Goal: Task Accomplishment & Management: Use online tool/utility

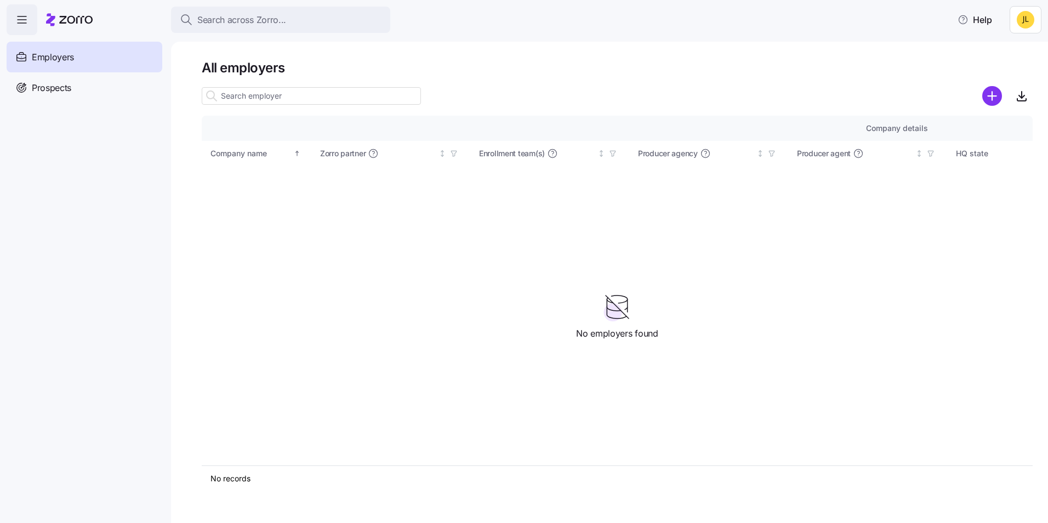
click at [1023, 22] on html "Search across Zorro... Help Employers Demo employers Prospects Demo prospects A…" at bounding box center [524, 258] width 1048 height 516
click at [862, 22] on html "Search across Zorro... Help Employers Demo employers Prospects Demo prospects A…" at bounding box center [524, 258] width 1048 height 516
click at [46, 88] on span "Prospects" at bounding box center [51, 88] width 39 height 14
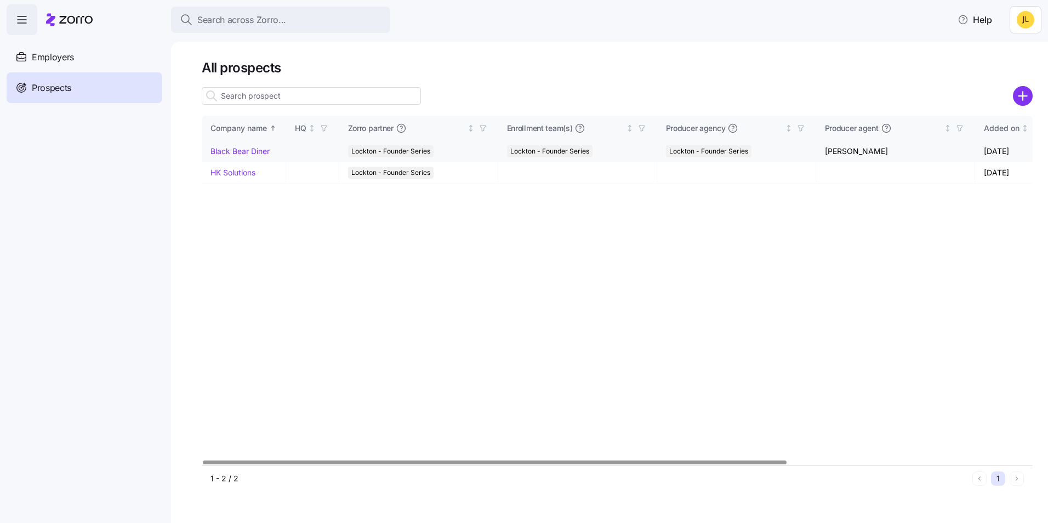
click at [253, 151] on link "Black Bear Diner" at bounding box center [239, 150] width 59 height 9
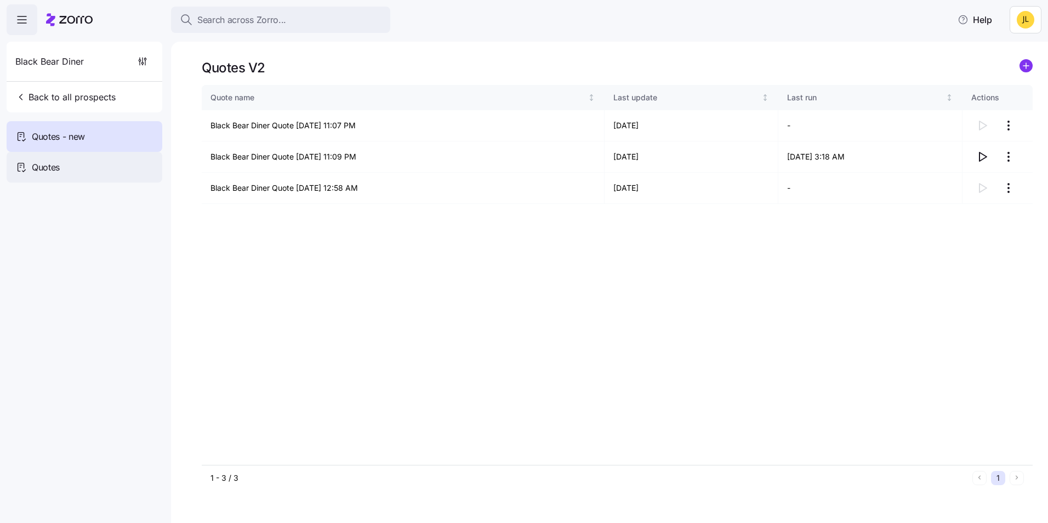
click at [77, 163] on div "Quotes" at bounding box center [85, 167] width 156 height 31
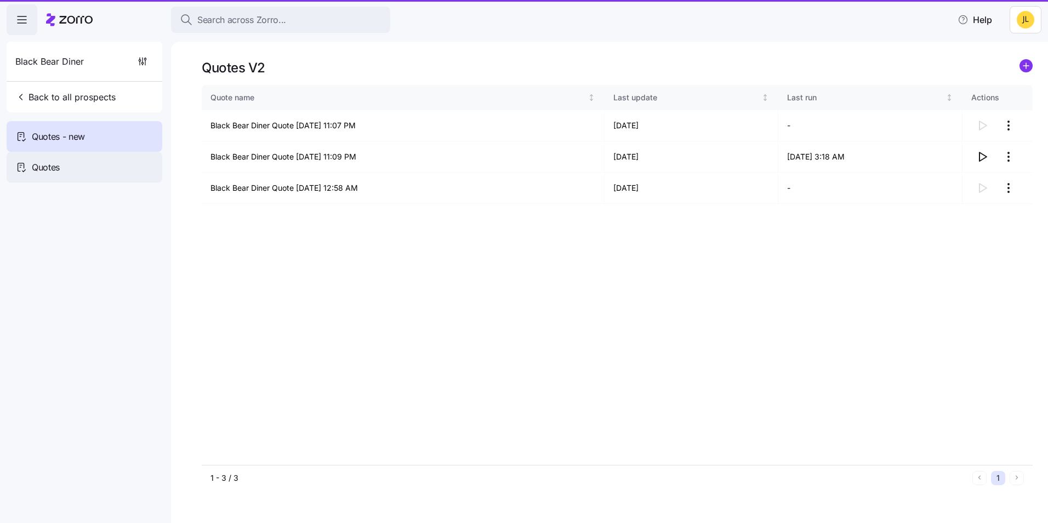
click at [97, 174] on div "Quotes" at bounding box center [85, 167] width 156 height 31
click at [79, 172] on div "Quotes" at bounding box center [85, 167] width 156 height 31
click at [1025, 16] on html "Search across Zorro... Help Black Bear Diner Back to all prospects Quotes - new…" at bounding box center [524, 258] width 1048 height 516
click at [804, 306] on html "Search across Zorro... Help Black Bear Diner Back to all prospects Quotes - new…" at bounding box center [524, 258] width 1048 height 516
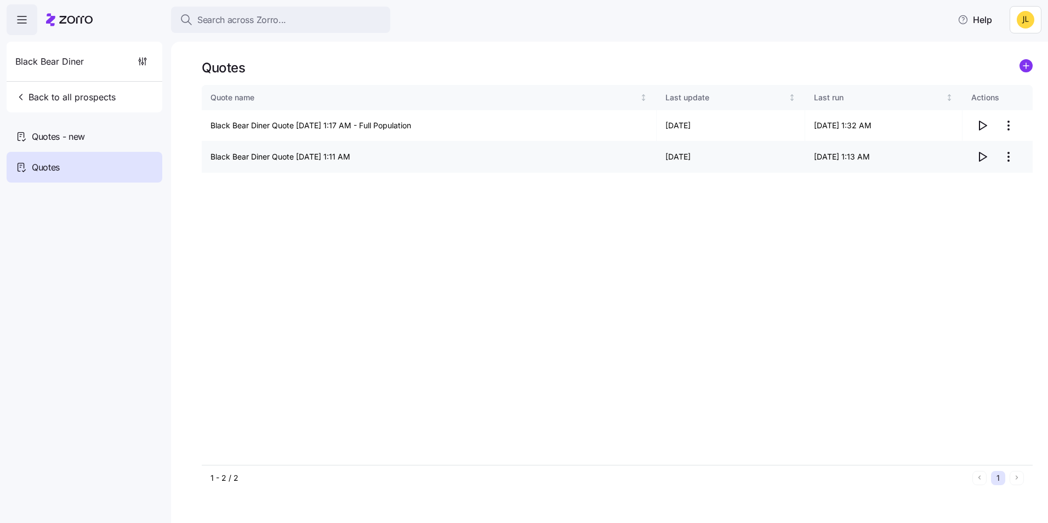
click at [984, 157] on icon "button" at bounding box center [981, 156] width 13 height 13
click at [986, 127] on icon "button" at bounding box center [981, 125] width 13 height 13
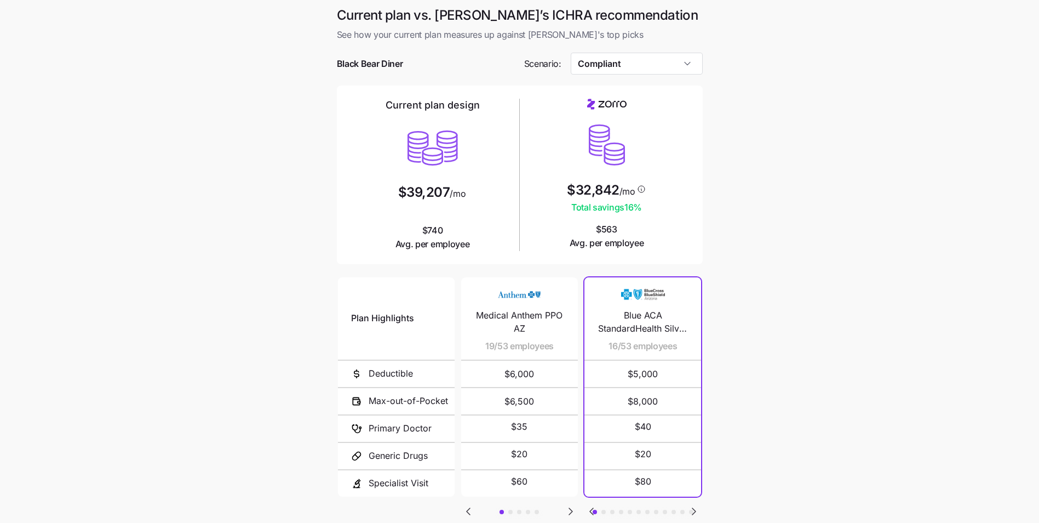
click at [807, 307] on main "Current plan vs. [PERSON_NAME]’s ICHRA recommendation See how your current plan…" at bounding box center [519, 299] width 1039 height 598
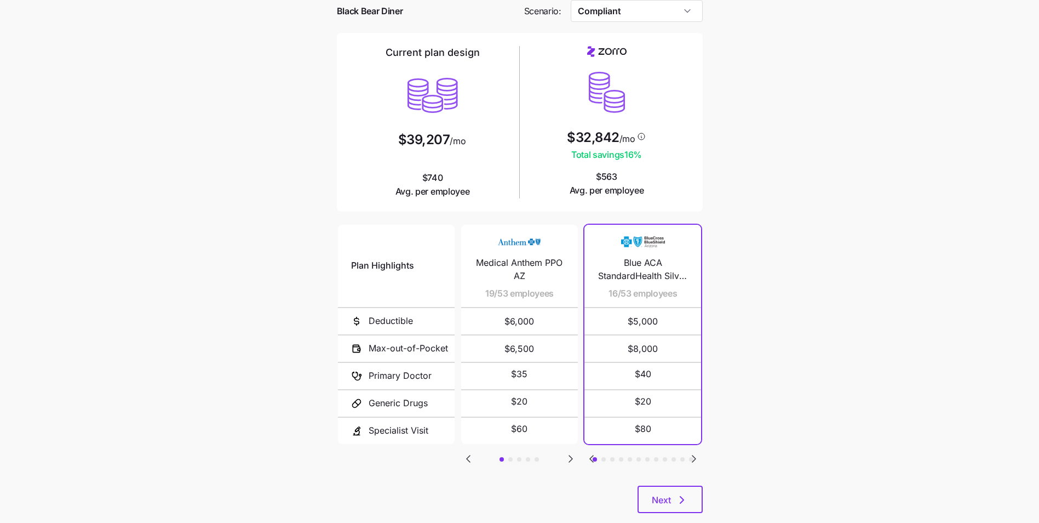
scroll to position [76, 0]
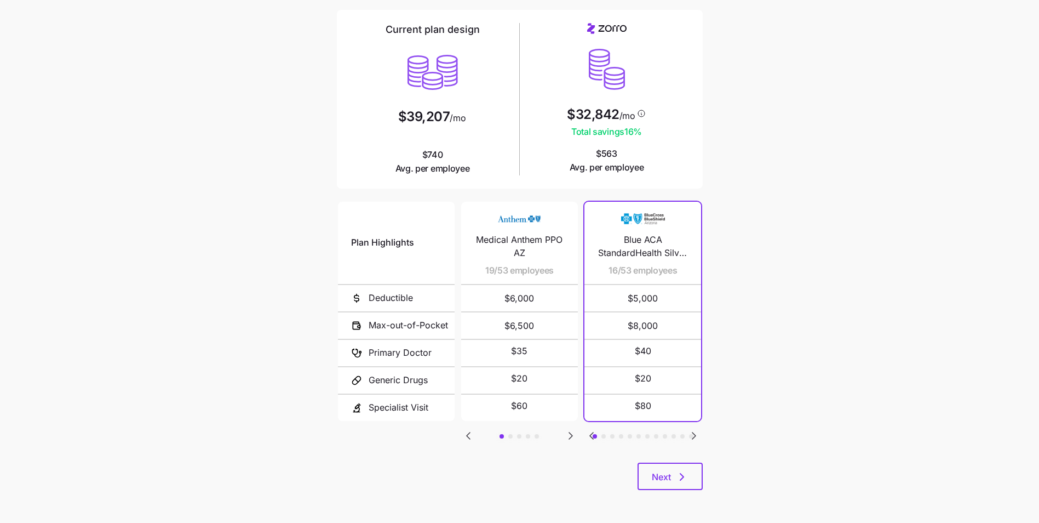
click at [695, 435] on icon "Go to next slide" at bounding box center [694, 435] width 3 height 7
click at [594, 437] on icon "Go to previous slide" at bounding box center [591, 435] width 13 height 13
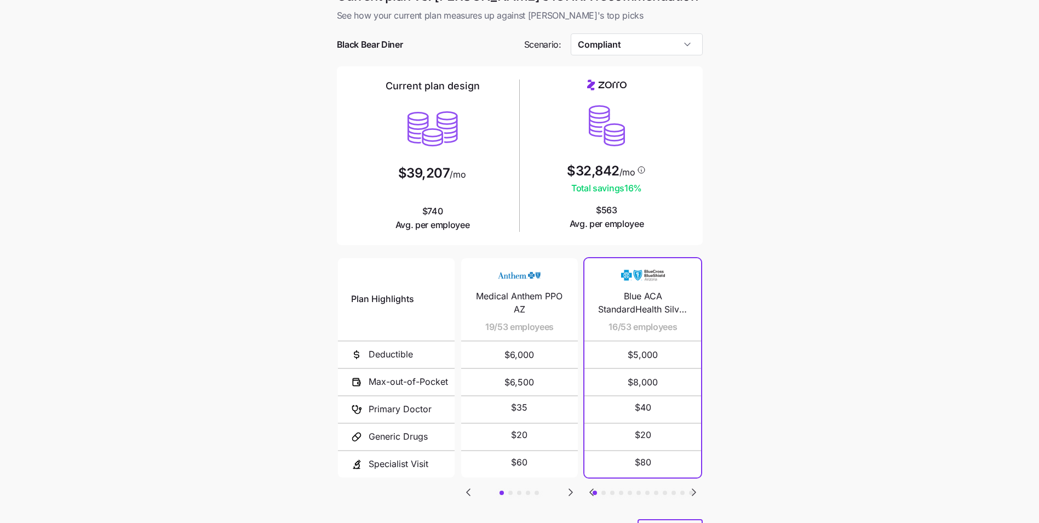
scroll to position [0, 0]
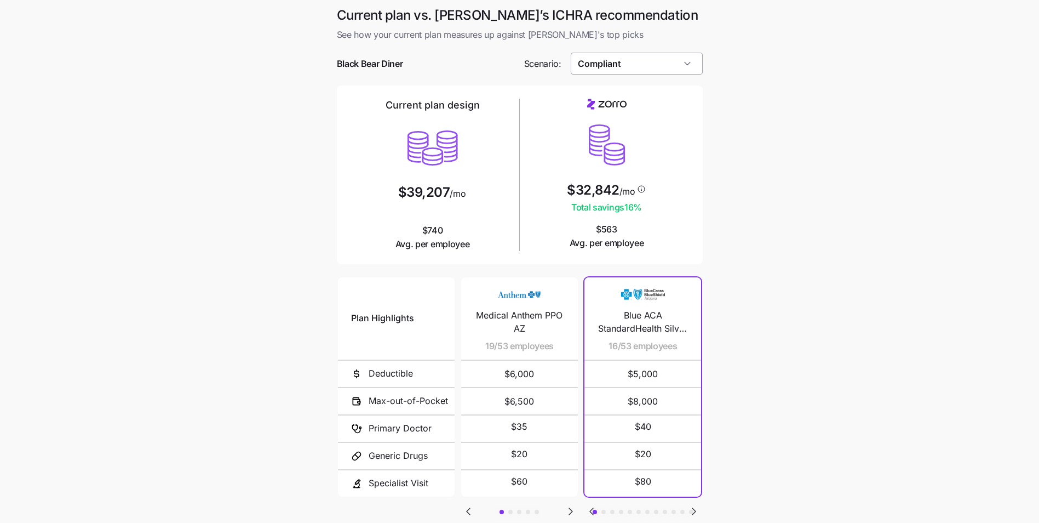
click at [635, 65] on input "Compliant" at bounding box center [637, 64] width 132 height 22
click at [766, 193] on main "Current plan vs. [PERSON_NAME]’s ICHRA recommendation See how your current plan…" at bounding box center [519, 299] width 1039 height 598
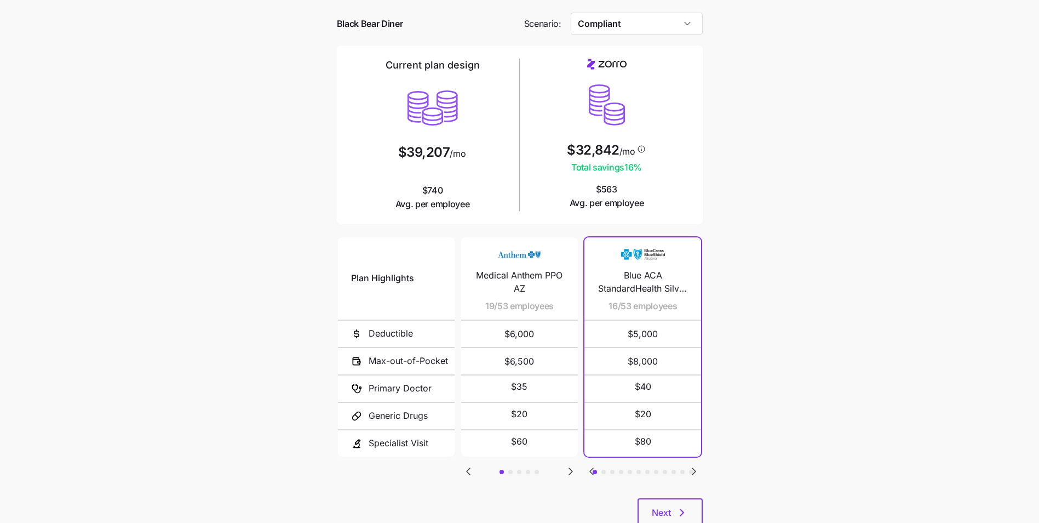
scroll to position [55, 0]
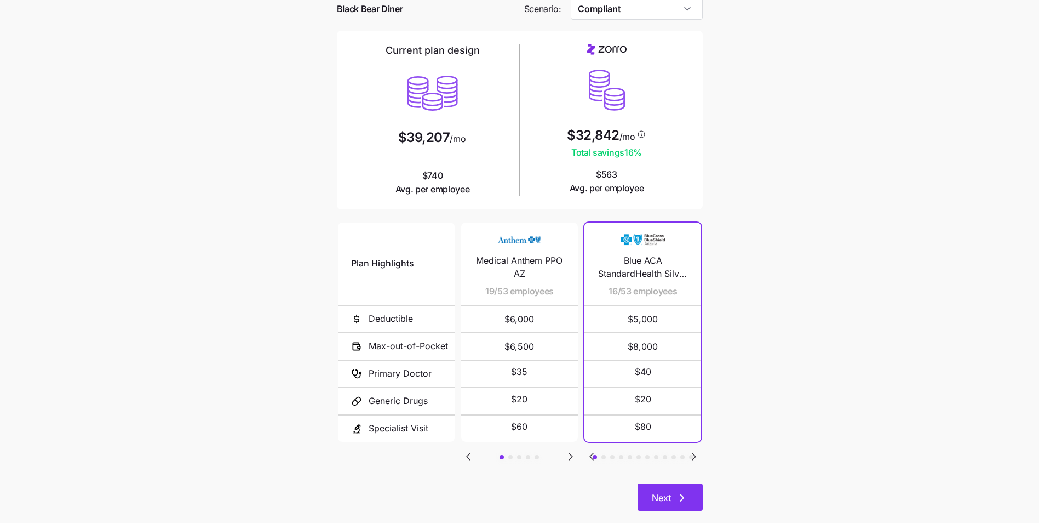
drag, startPoint x: 683, startPoint y: 490, endPoint x: 702, endPoint y: 488, distance: 19.3
click at [683, 490] on button "Next" at bounding box center [670, 496] width 65 height 27
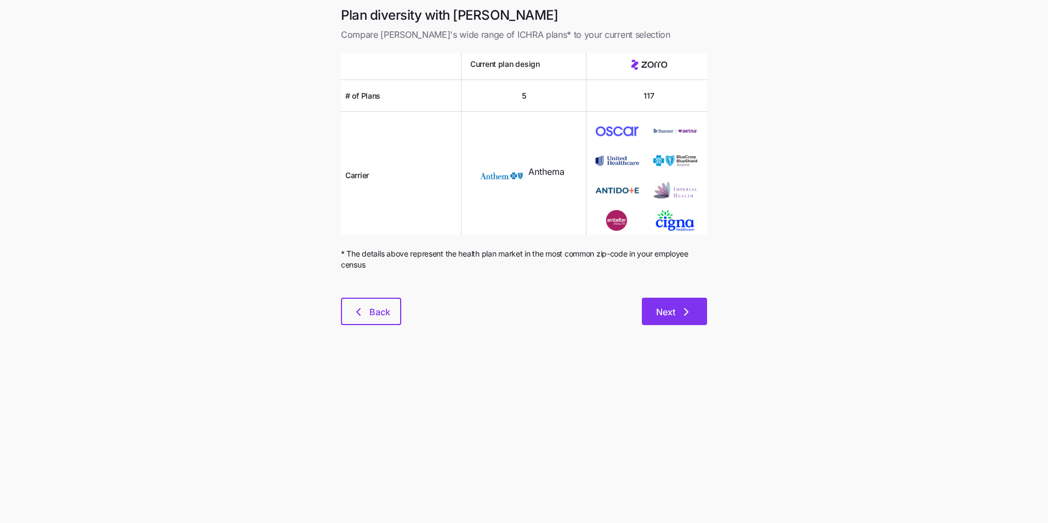
click at [670, 311] on span "Next" at bounding box center [665, 311] width 19 height 13
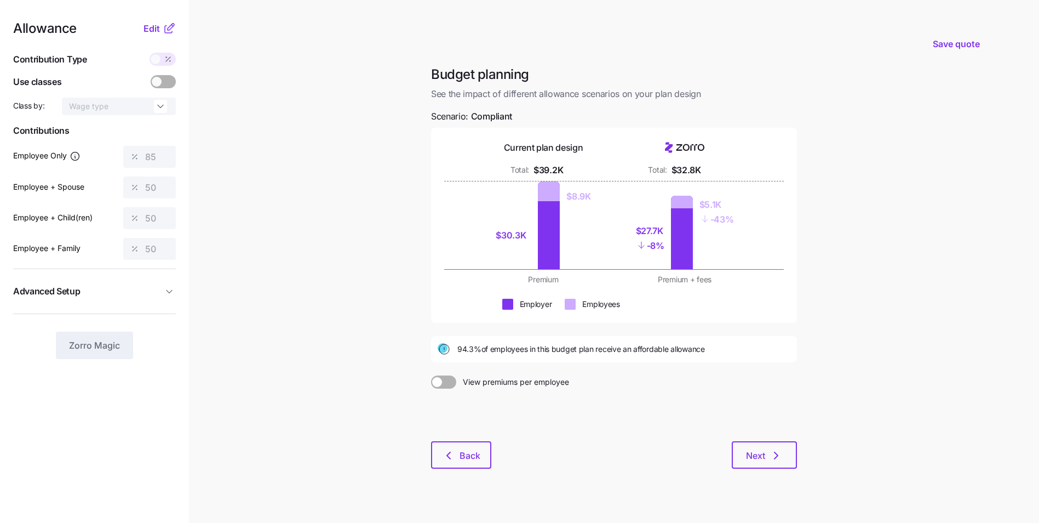
click at [458, 375] on span "View premiums per employee" at bounding box center [512, 381] width 113 height 13
click at [431, 375] on input "View premiums per employee" at bounding box center [431, 375] width 0 height 0
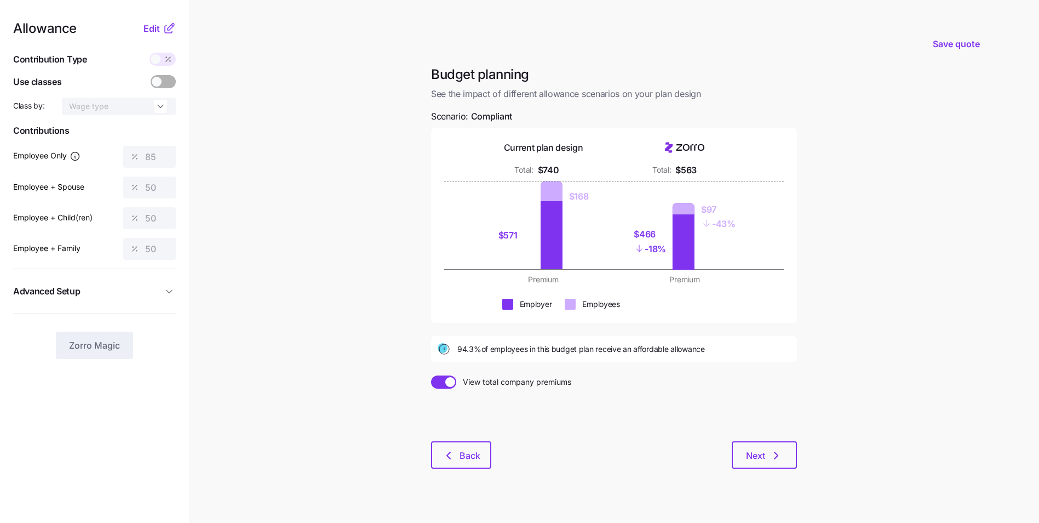
click at [442, 382] on span at bounding box center [438, 381] width 15 height 13
click at [431, 375] on input "View total company premiums" at bounding box center [431, 375] width 0 height 0
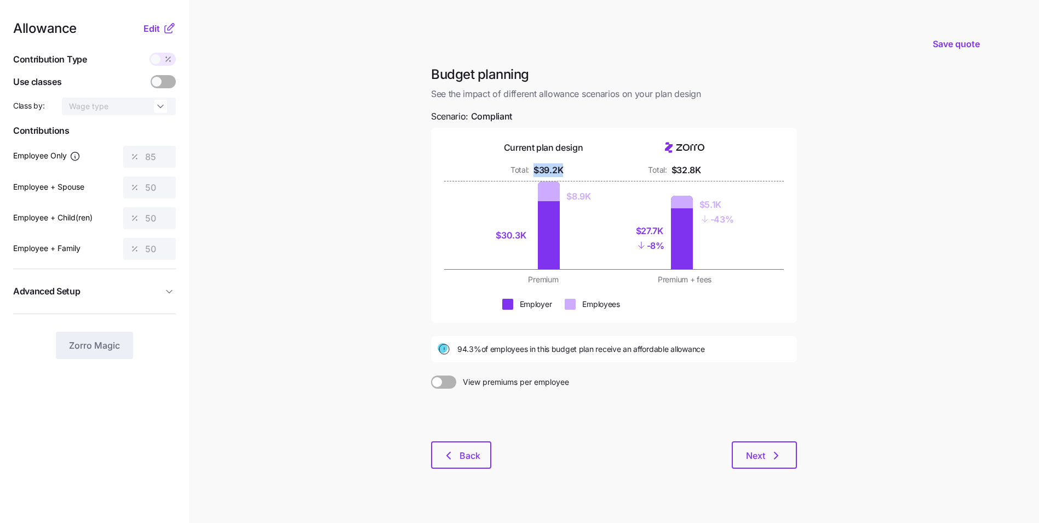
drag, startPoint x: 535, startPoint y: 167, endPoint x: 564, endPoint y: 171, distance: 29.8
click at [564, 171] on div "Total: $39.2K" at bounding box center [543, 170] width 128 height 14
click at [770, 446] on button "Next" at bounding box center [764, 454] width 65 height 27
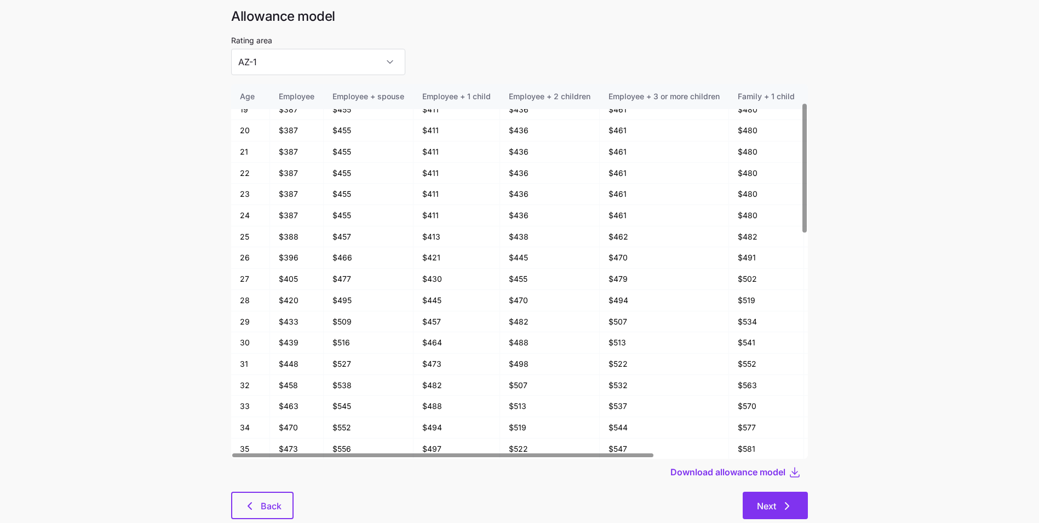
scroll to position [59, 0]
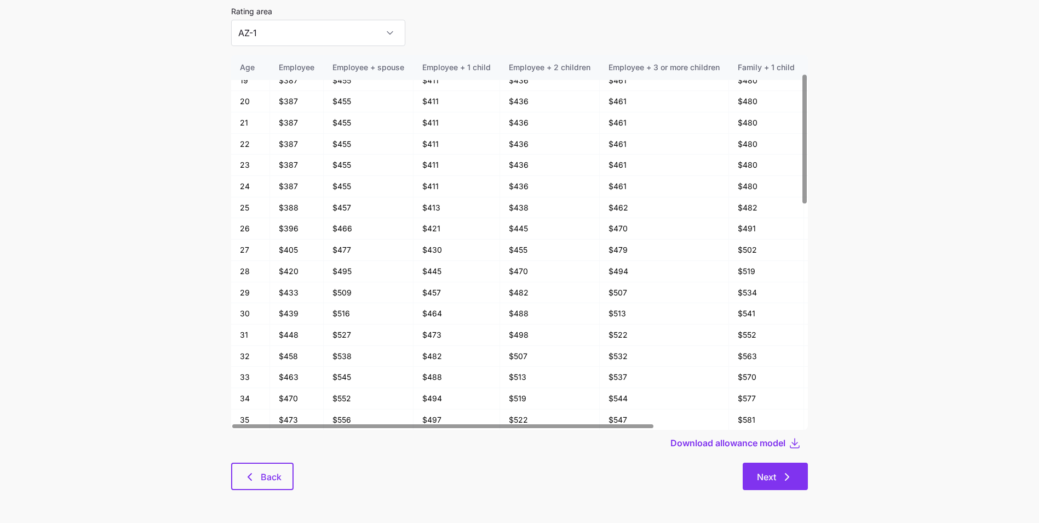
click at [783, 481] on icon "button" at bounding box center [787, 476] width 13 height 13
